Goal: Task Accomplishment & Management: Manage account settings

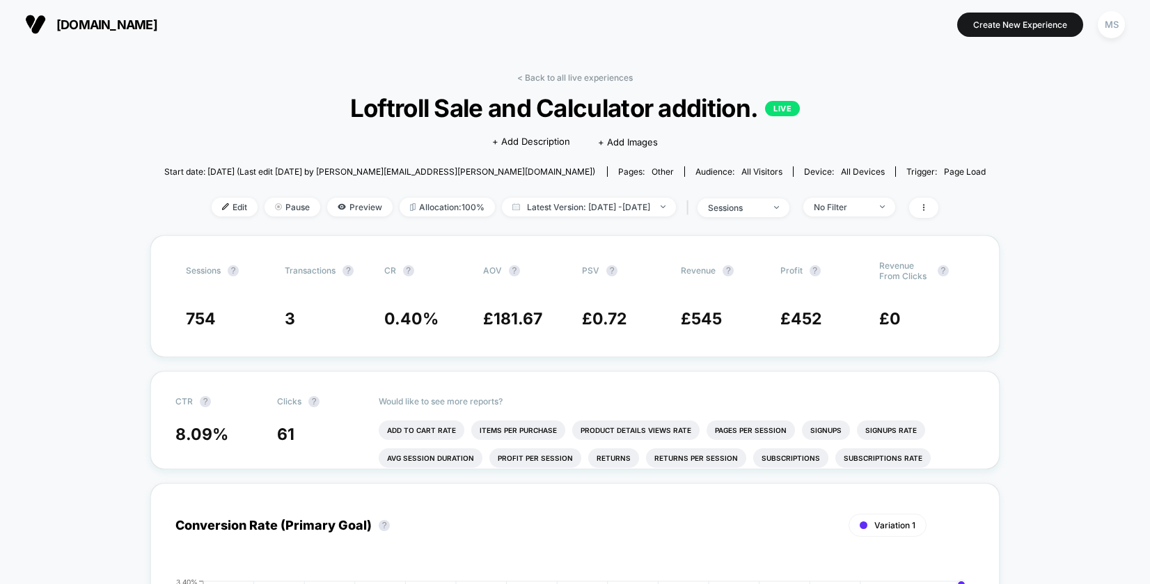
click at [126, 17] on span "[DOMAIN_NAME]" at bounding box center [106, 24] width 101 height 15
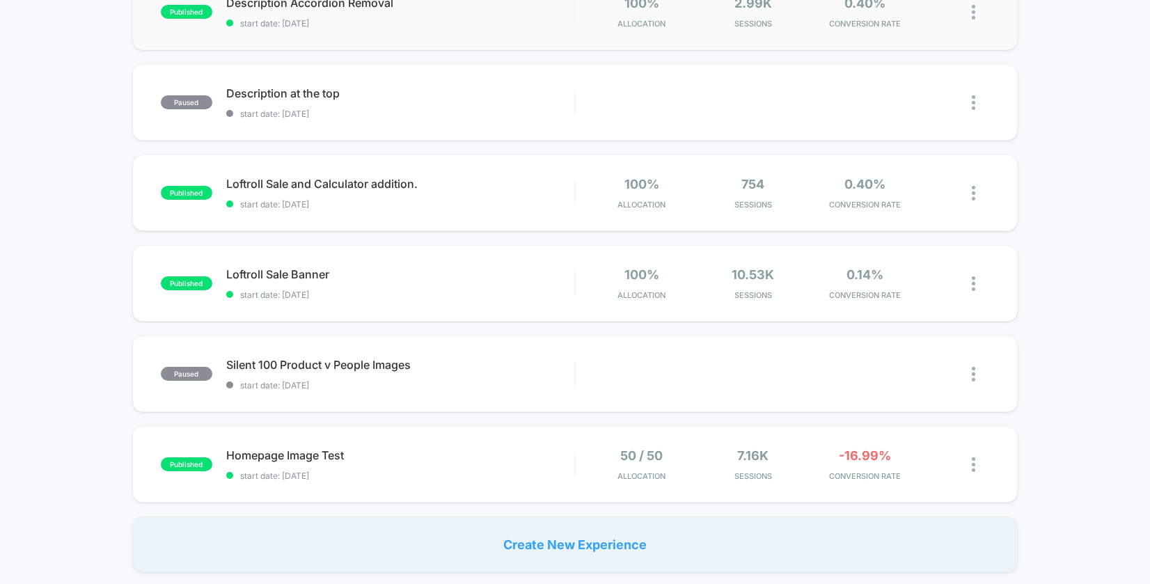
scroll to position [180, 0]
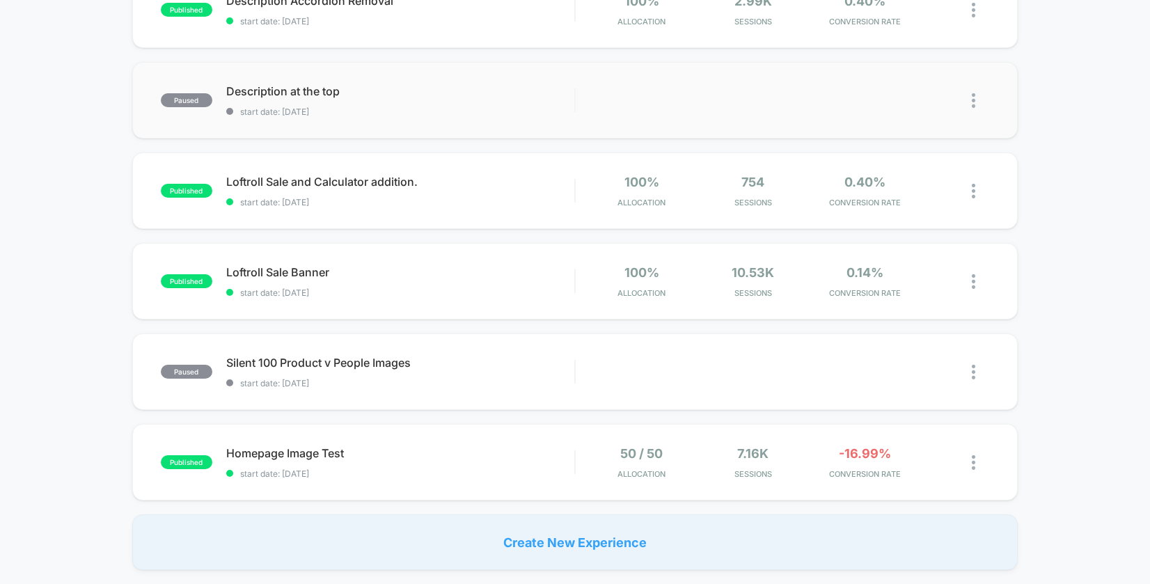
click at [971, 106] on img at bounding box center [972, 100] width 3 height 15
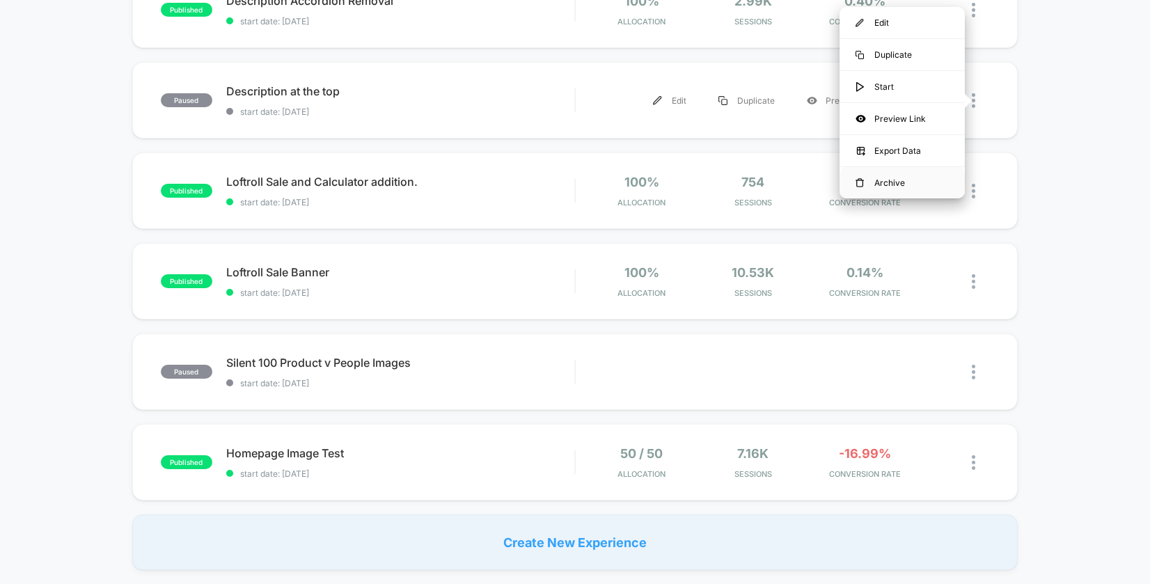
click at [899, 180] on div "Archive" at bounding box center [901, 182] width 125 height 31
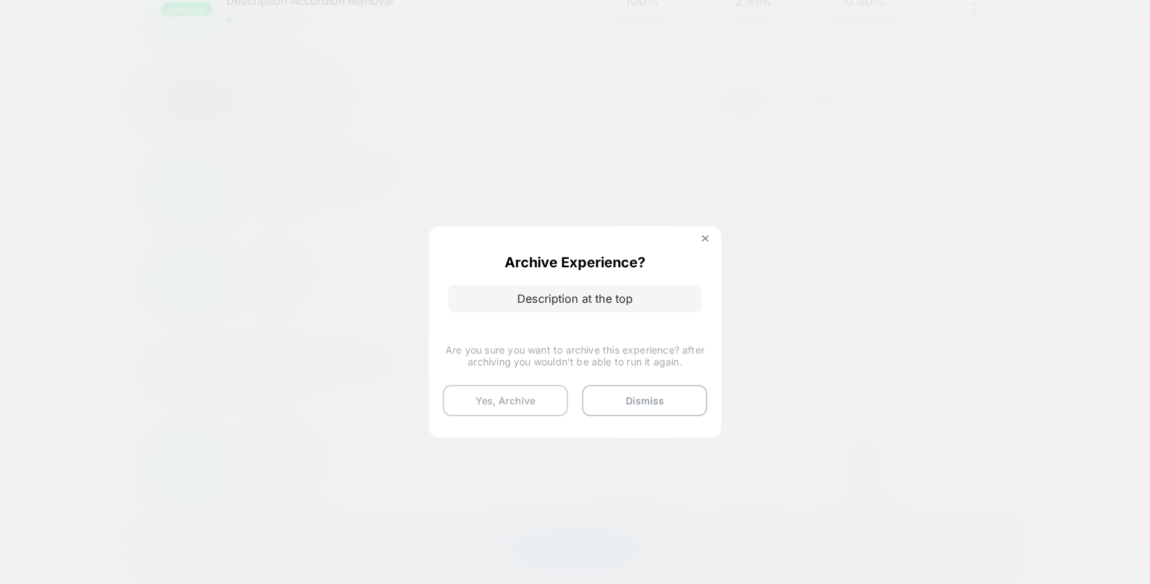
click at [494, 396] on button "Yes, Archive" at bounding box center [505, 400] width 125 height 31
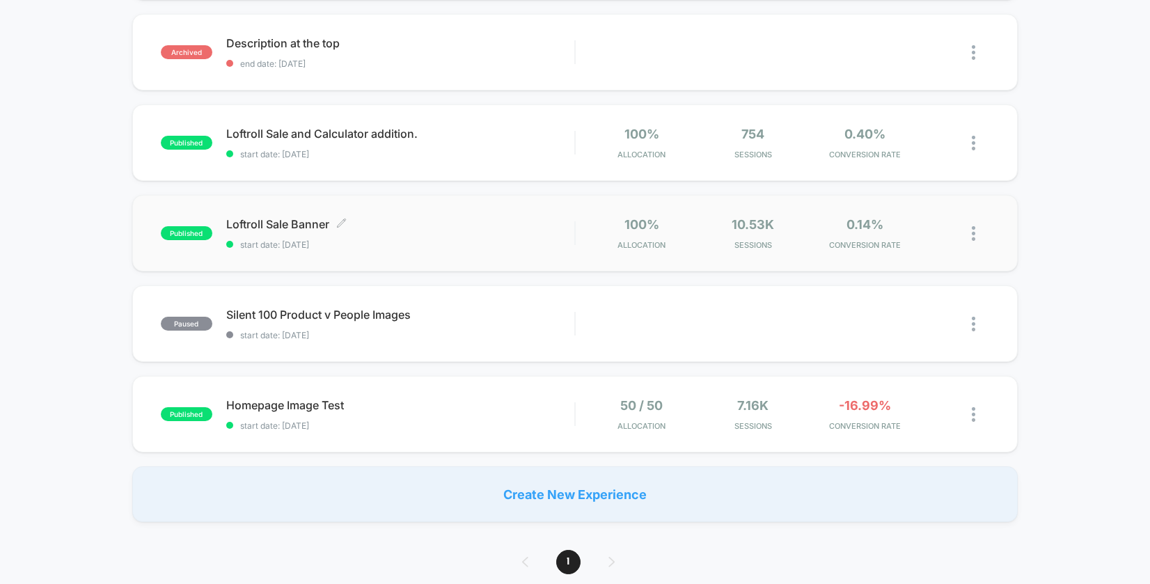
scroll to position [246, 0]
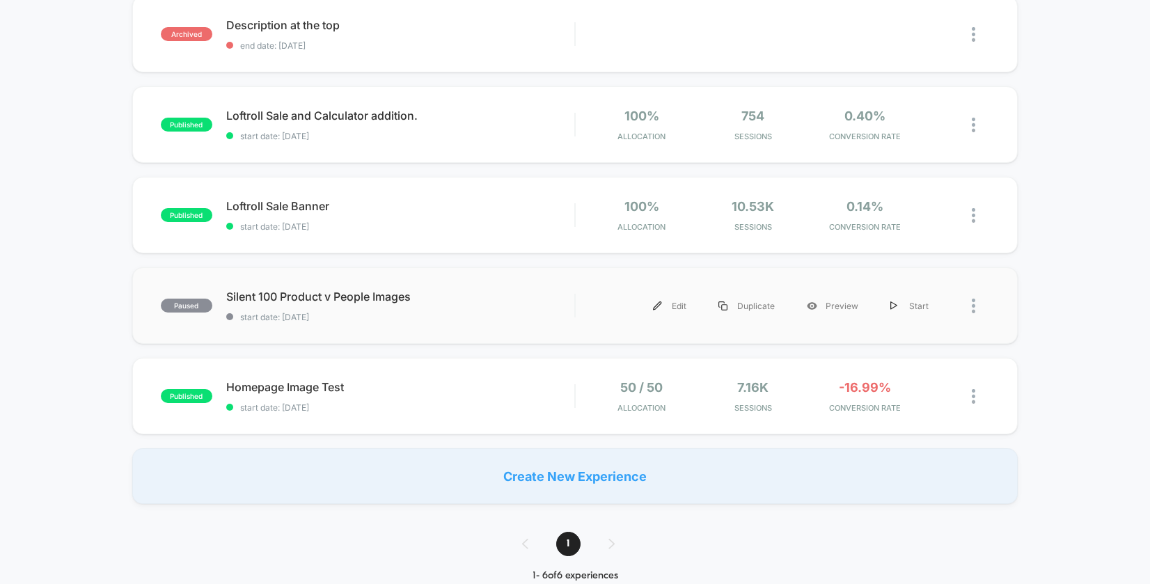
click at [987, 313] on div at bounding box center [979, 305] width 17 height 31
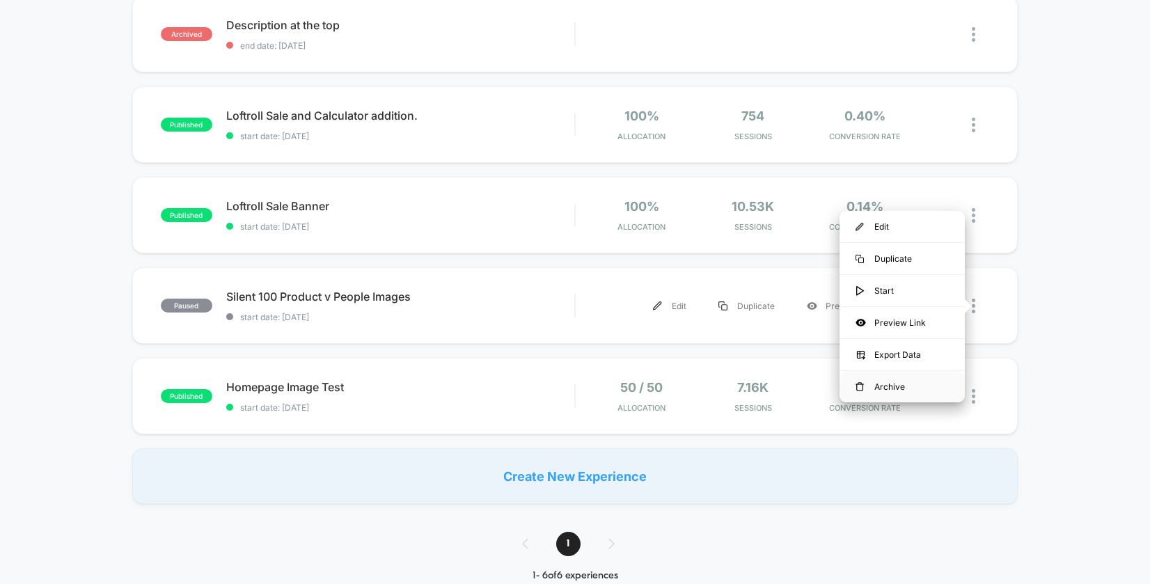
click at [906, 383] on div "Archive" at bounding box center [901, 386] width 125 height 31
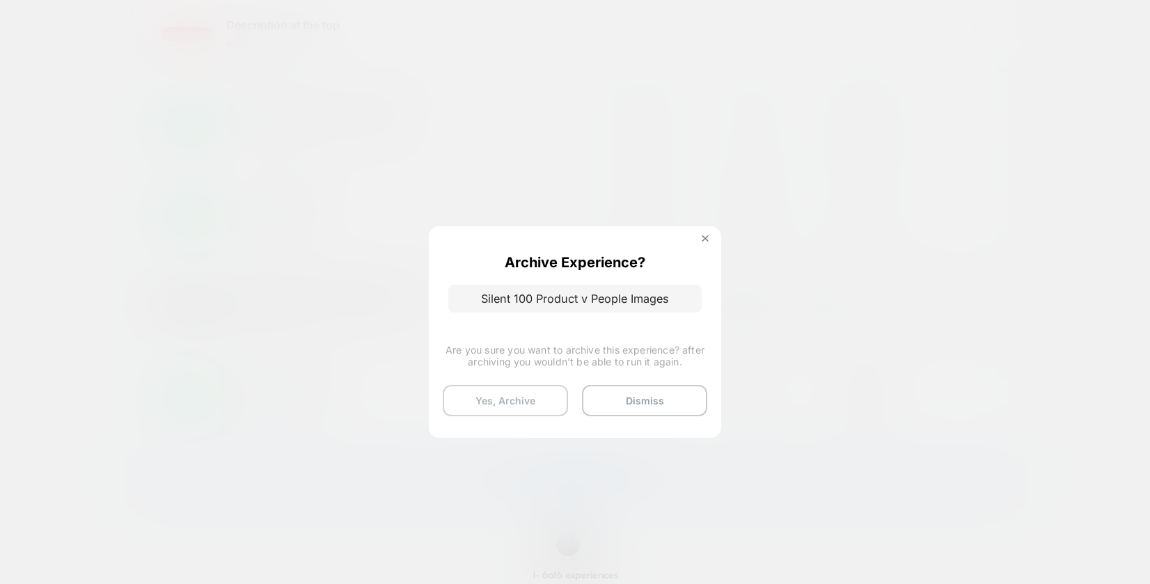
click at [500, 402] on button "Yes, Archive" at bounding box center [505, 400] width 125 height 31
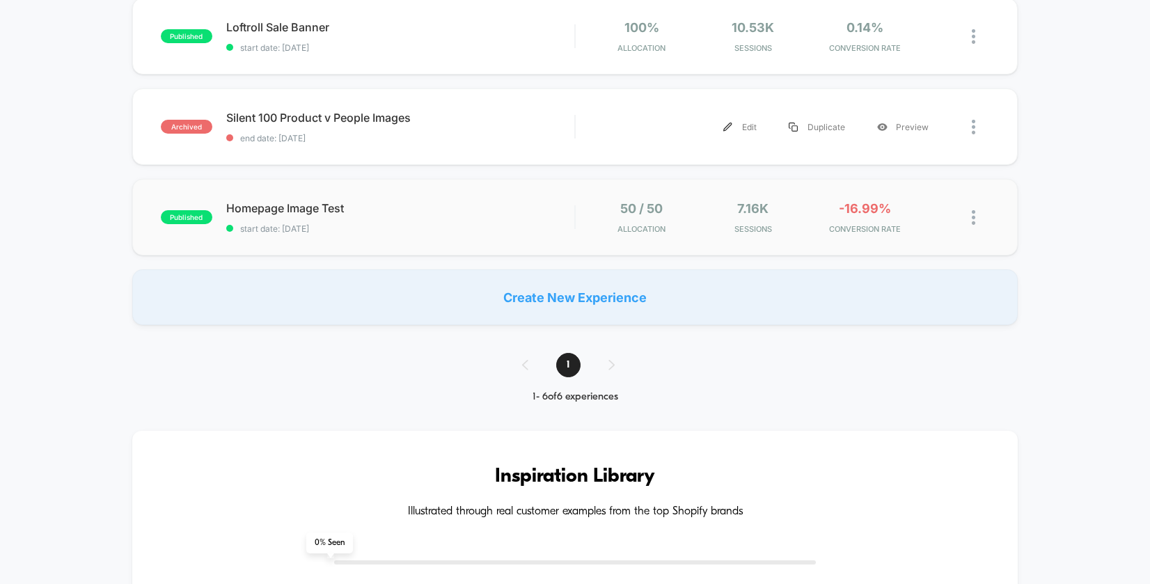
scroll to position [431, 0]
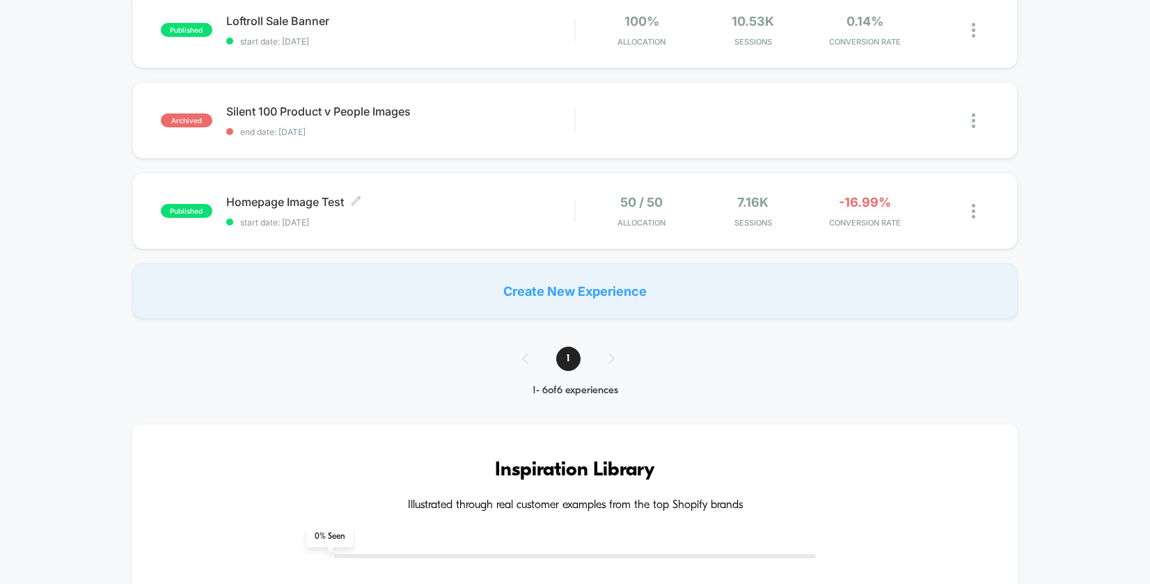
click at [445, 212] on div "Homepage Image Test Click to edit experience details Click to edit experience d…" at bounding box center [400, 211] width 348 height 33
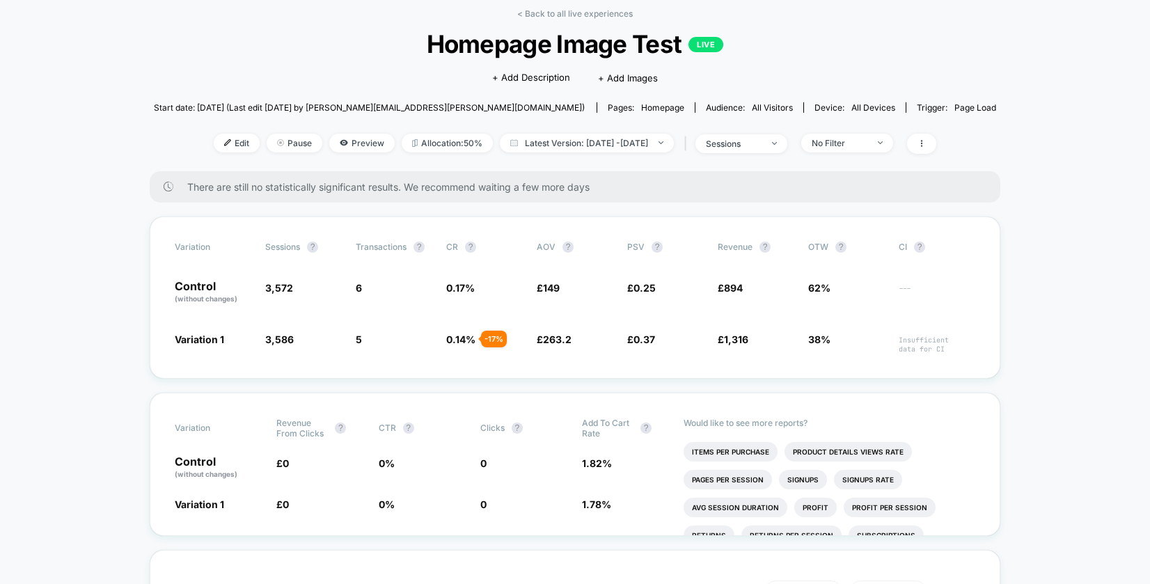
scroll to position [82, 0]
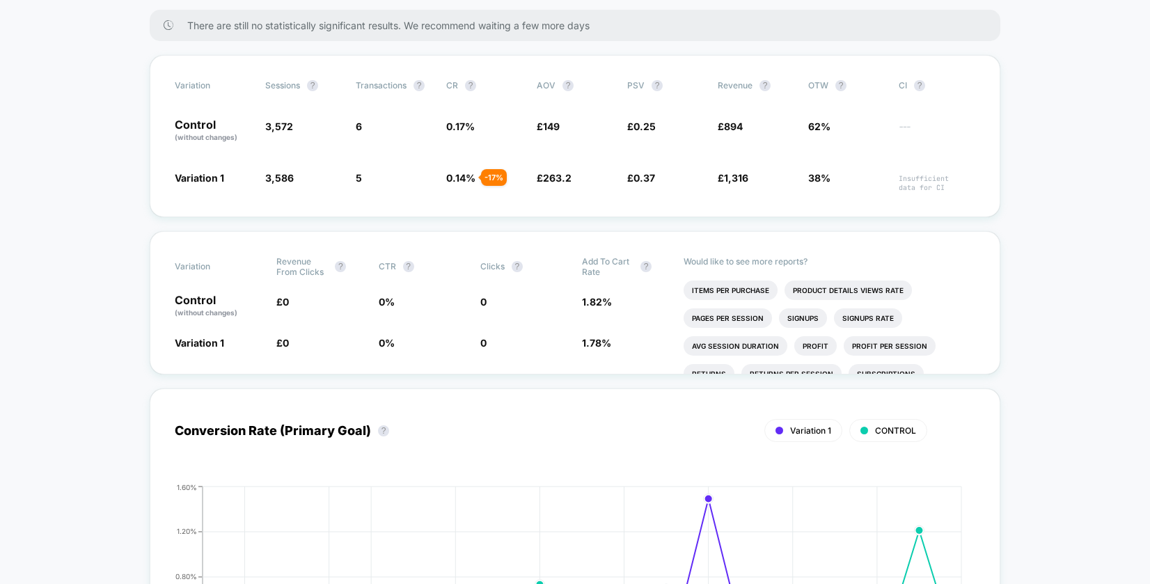
scroll to position [195, 0]
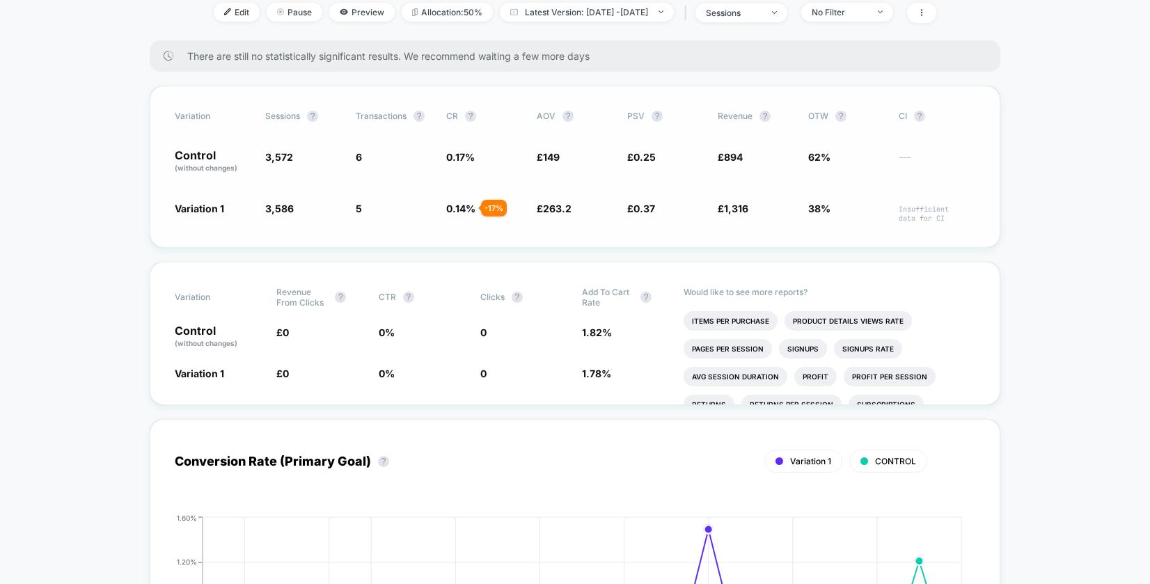
drag, startPoint x: 1088, startPoint y: 238, endPoint x: 996, endPoint y: 237, distance: 91.9
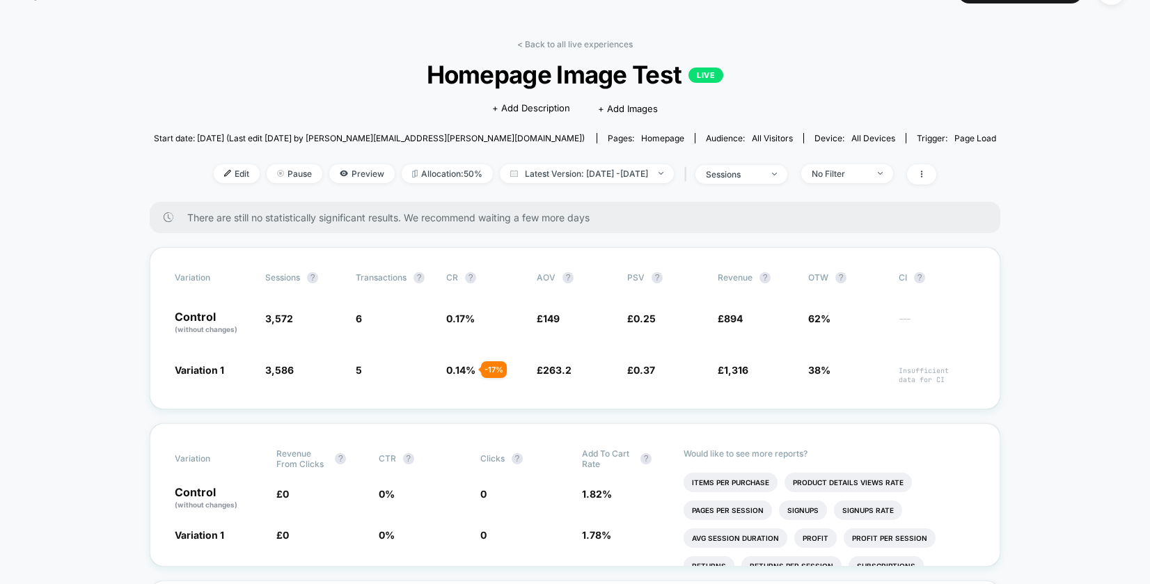
scroll to position [0, 0]
